Goal: Find contact information: Find contact information

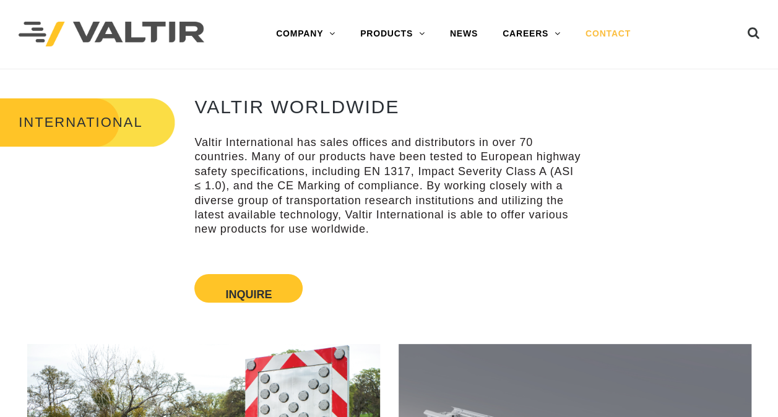
click at [595, 32] on link "CONTACT" at bounding box center [608, 34] width 70 height 25
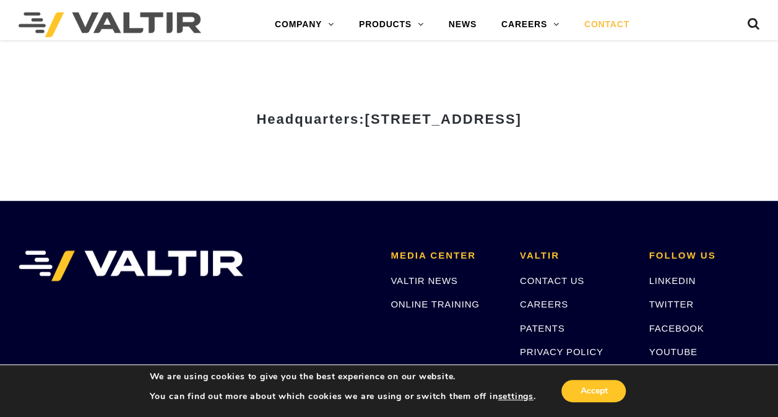
scroll to position [1714, 0]
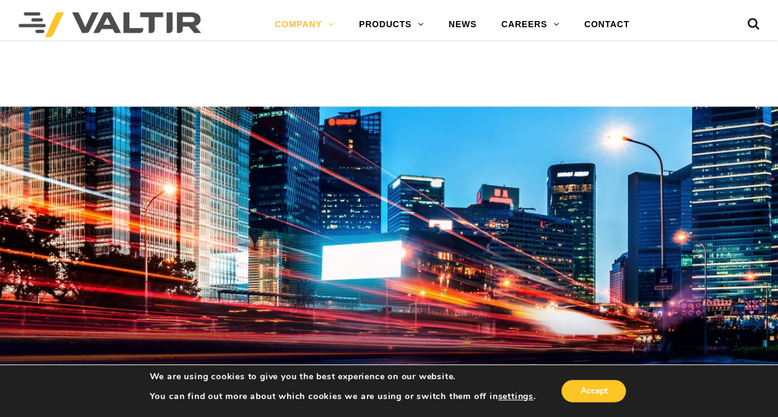
scroll to position [3012, 0]
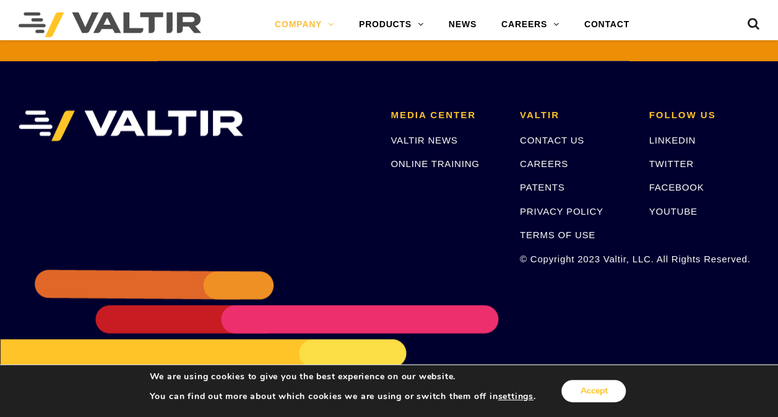
click at [584, 388] on button "Accept" at bounding box center [593, 391] width 64 height 22
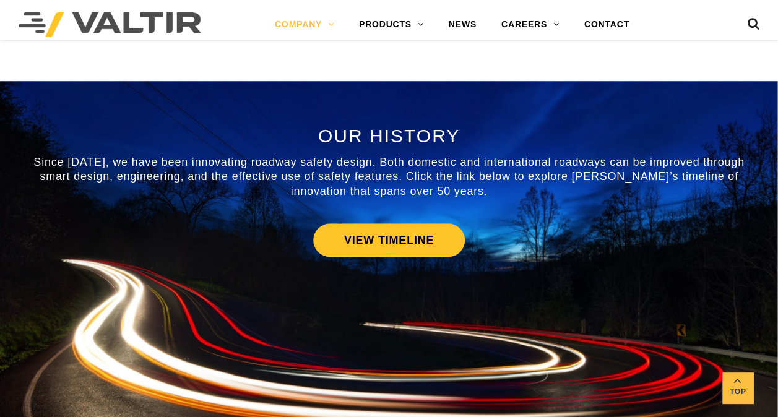
scroll to position [475, 0]
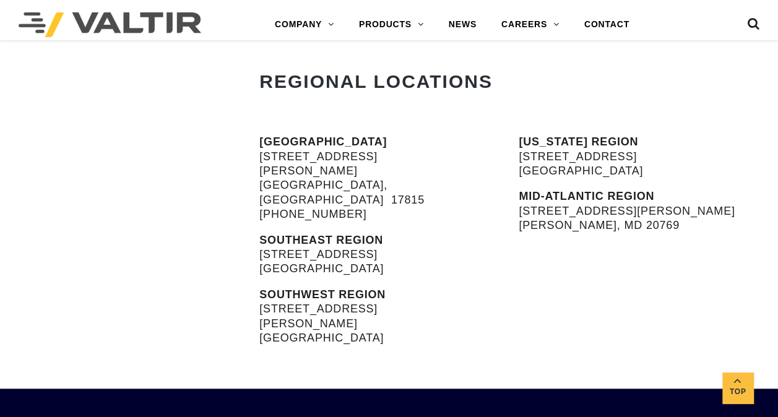
scroll to position [433, 0]
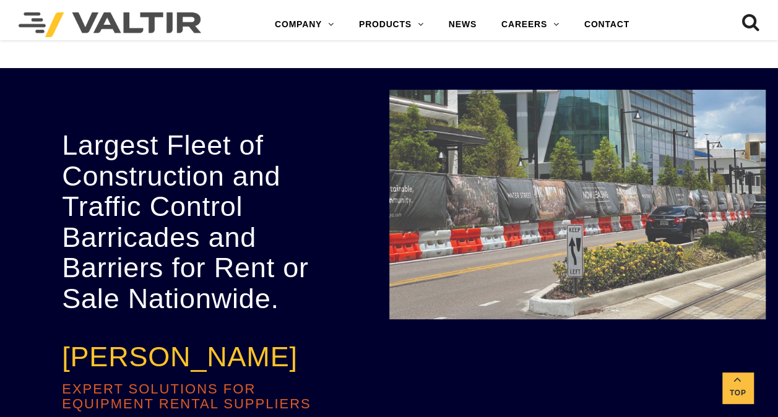
scroll to position [3002, 0]
